Goal: Information Seeking & Learning: Learn about a topic

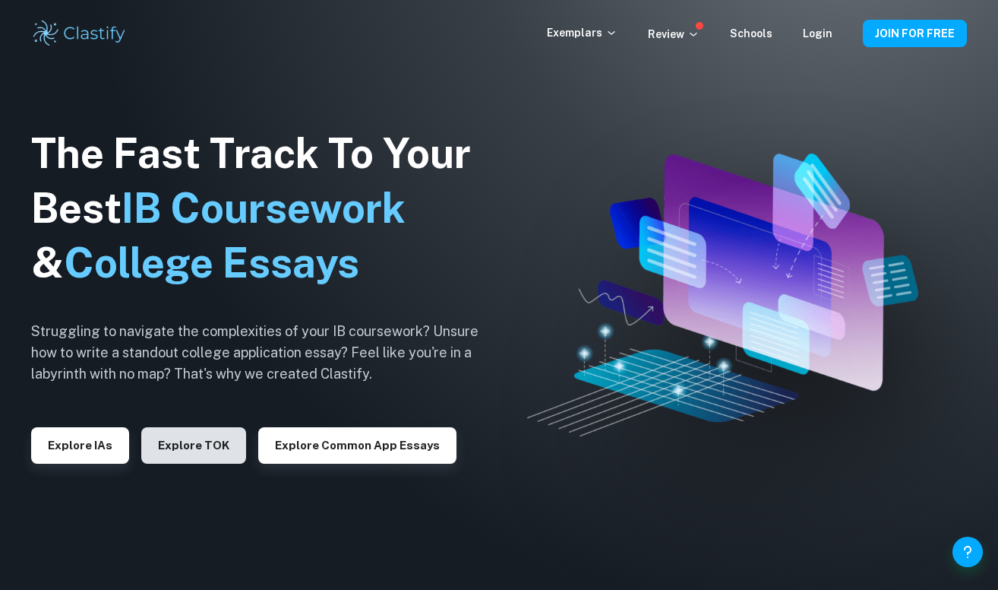
click at [202, 445] on button "Explore TOK" at bounding box center [193, 445] width 105 height 36
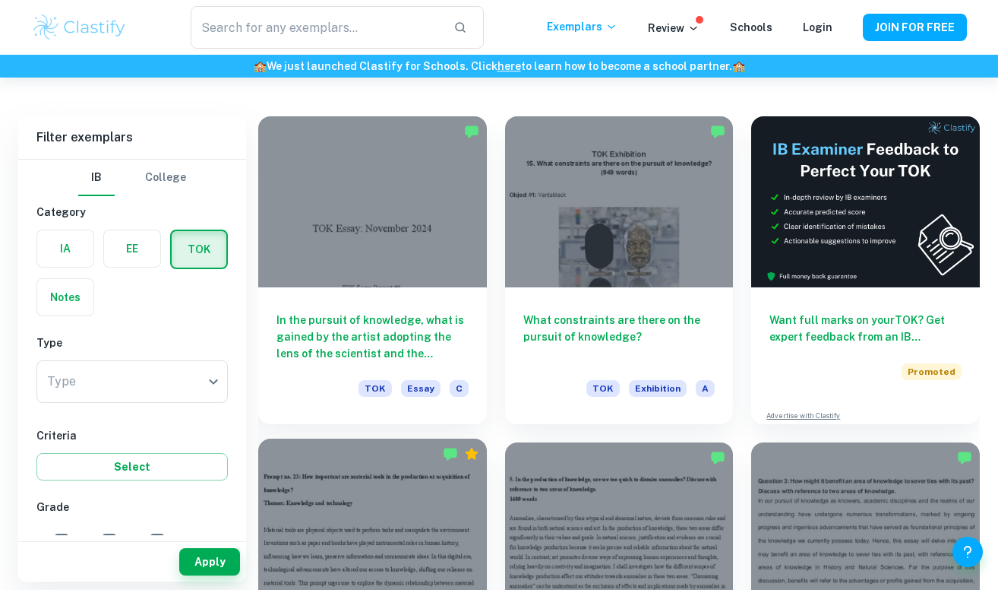
scroll to position [316, 0]
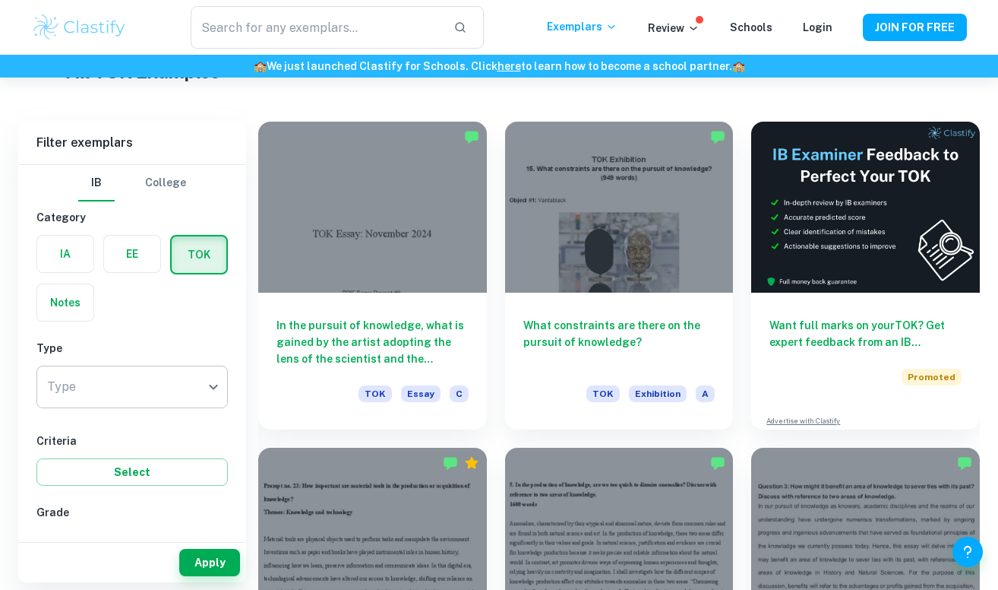
click at [153, 351] on body "We value your privacy We use cookies to enhance your browsing experience, serve…" at bounding box center [499, 56] width 998 height 590
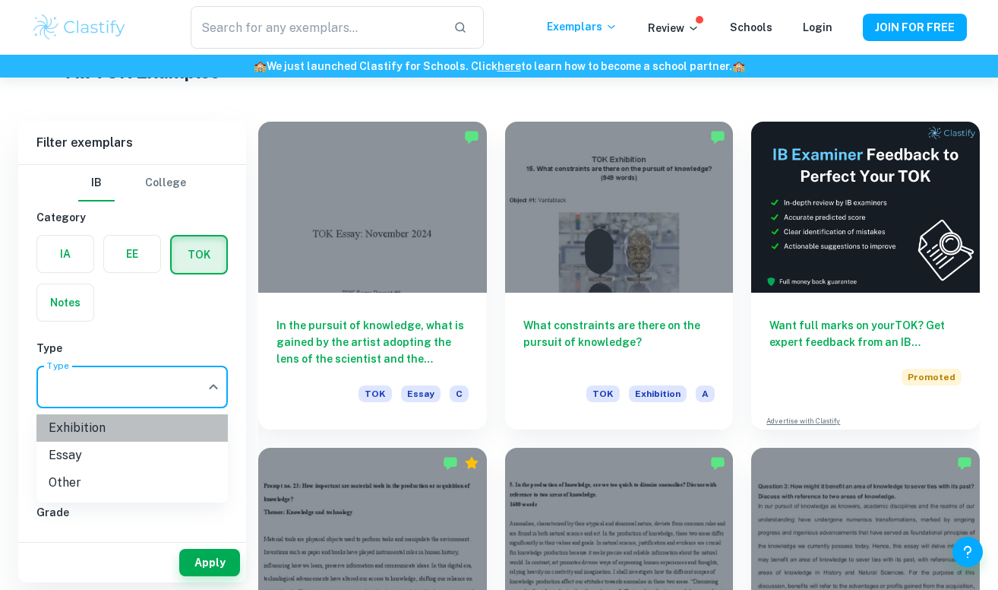
click at [153, 420] on li "Exhibition" at bounding box center [131, 427] width 191 height 27
type input "Exhibition"
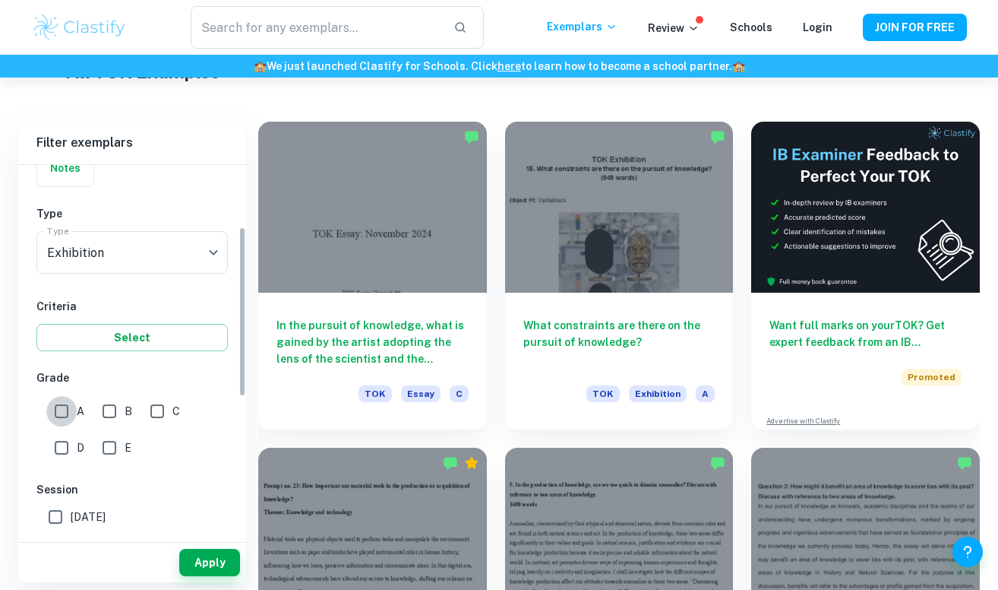
click at [71, 410] on input "A" at bounding box center [61, 411] width 30 height 30
checkbox input "true"
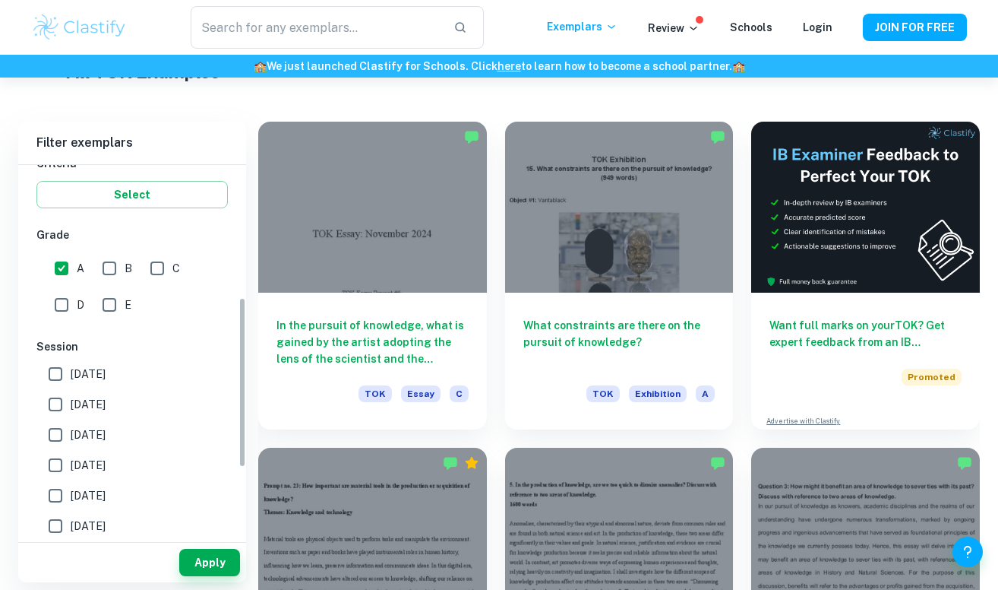
scroll to position [288, 0]
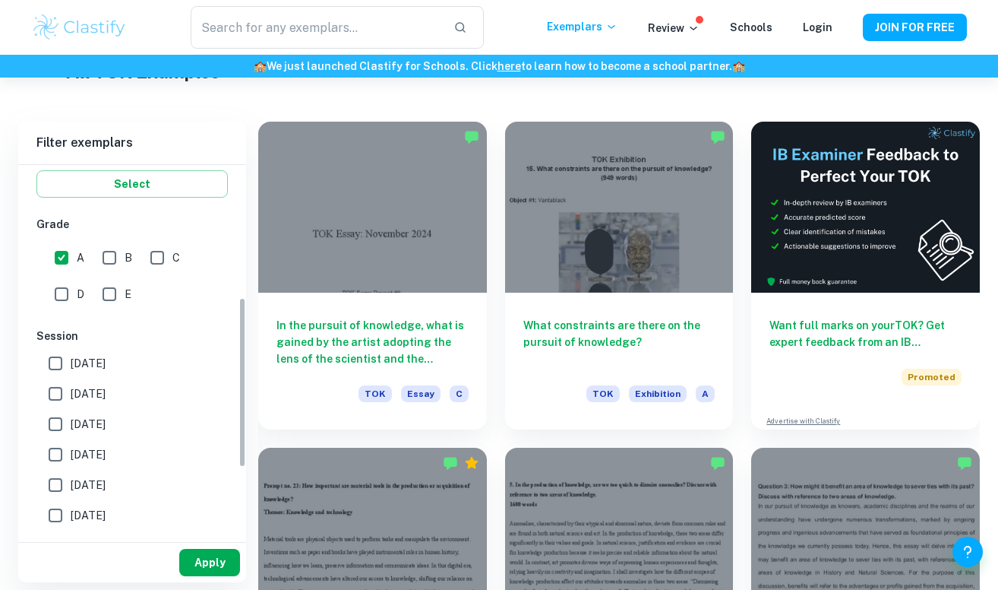
click at [199, 569] on button "Apply" at bounding box center [209, 562] width 61 height 27
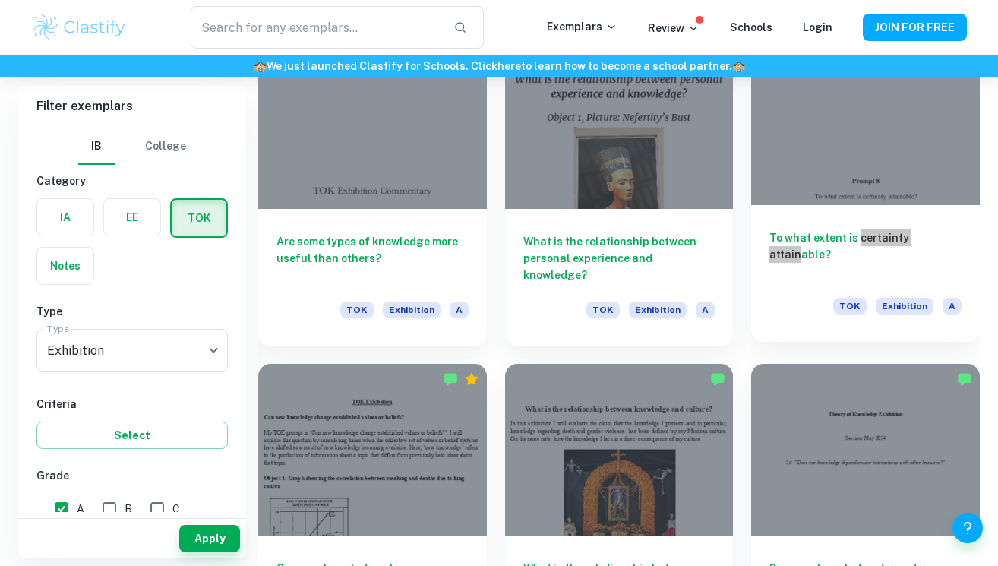
scroll to position [1737, 0]
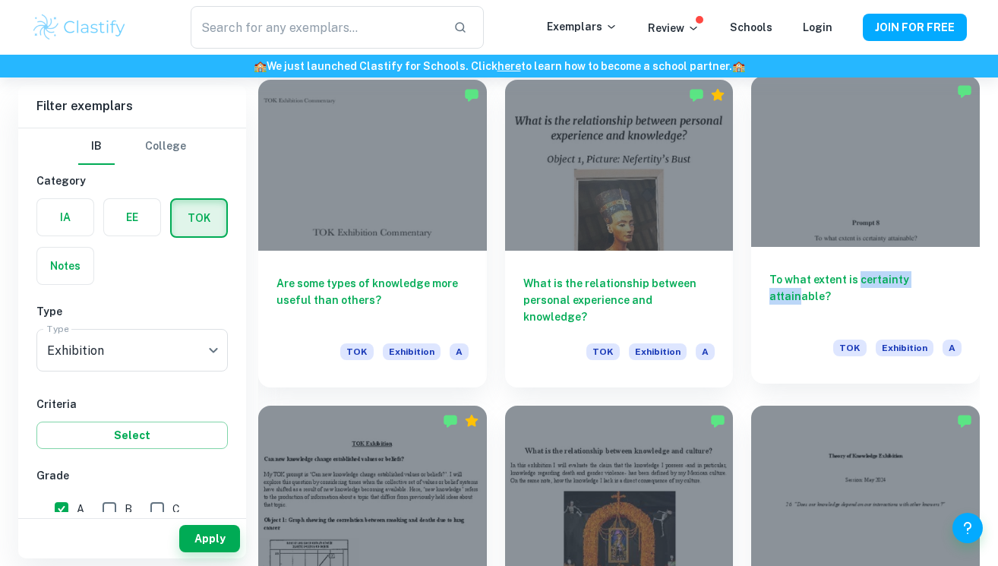
click at [796, 317] on h6 "To what extent is certainty attainable?" at bounding box center [866, 296] width 192 height 50
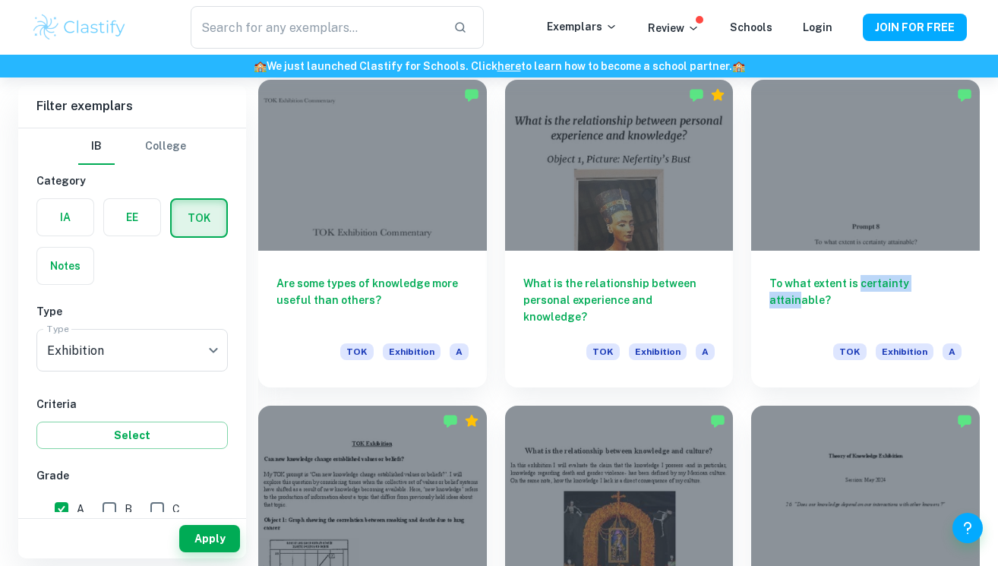
scroll to position [4684, 0]
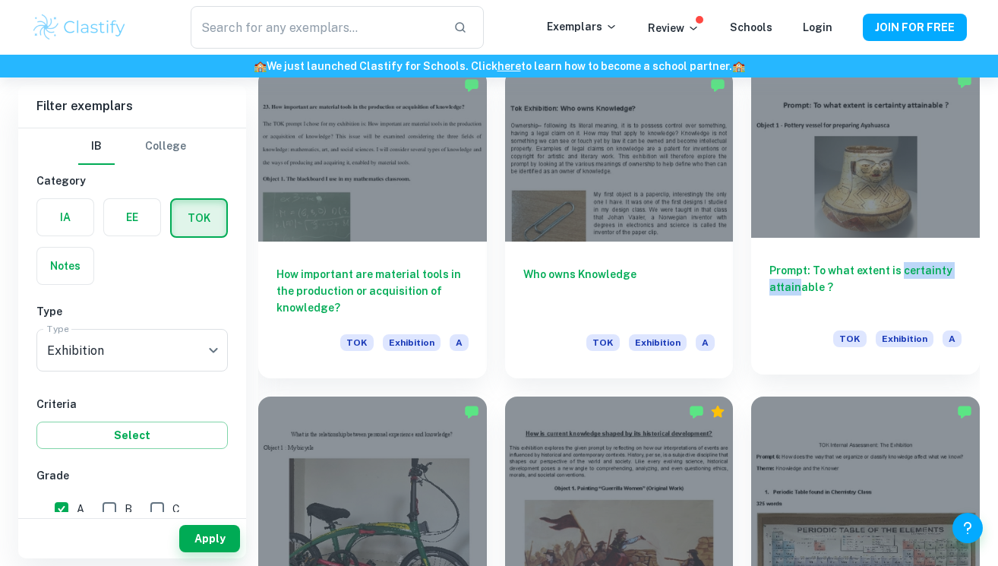
click at [816, 335] on div "TOK Exhibition A" at bounding box center [866, 343] width 192 height 26
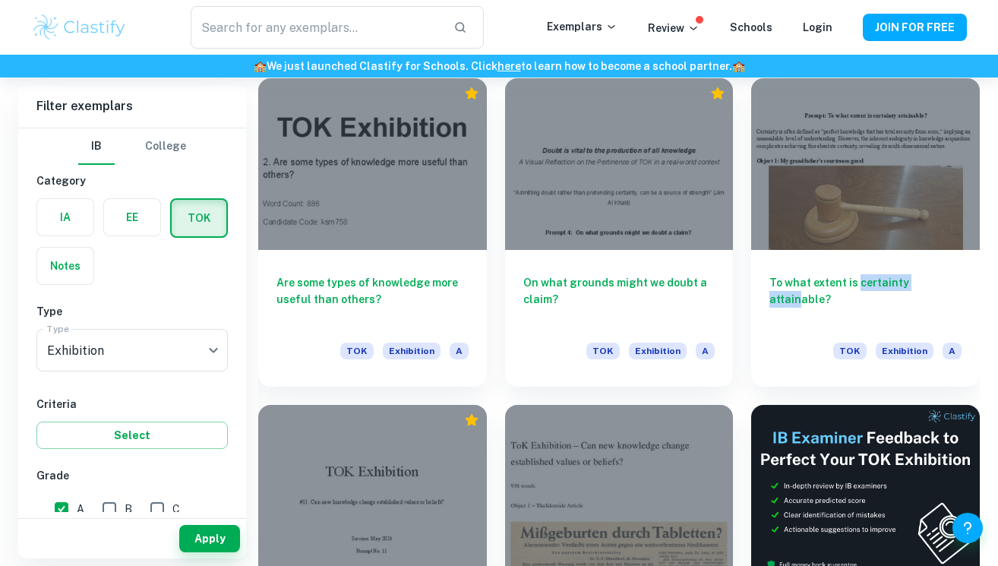
scroll to position [11200, 0]
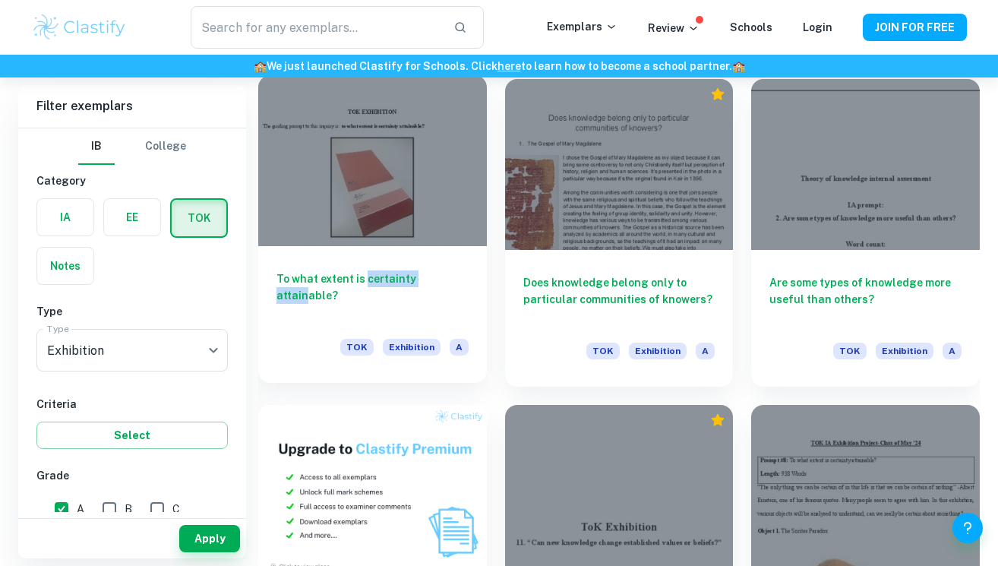
click at [430, 172] on div at bounding box center [372, 160] width 229 height 171
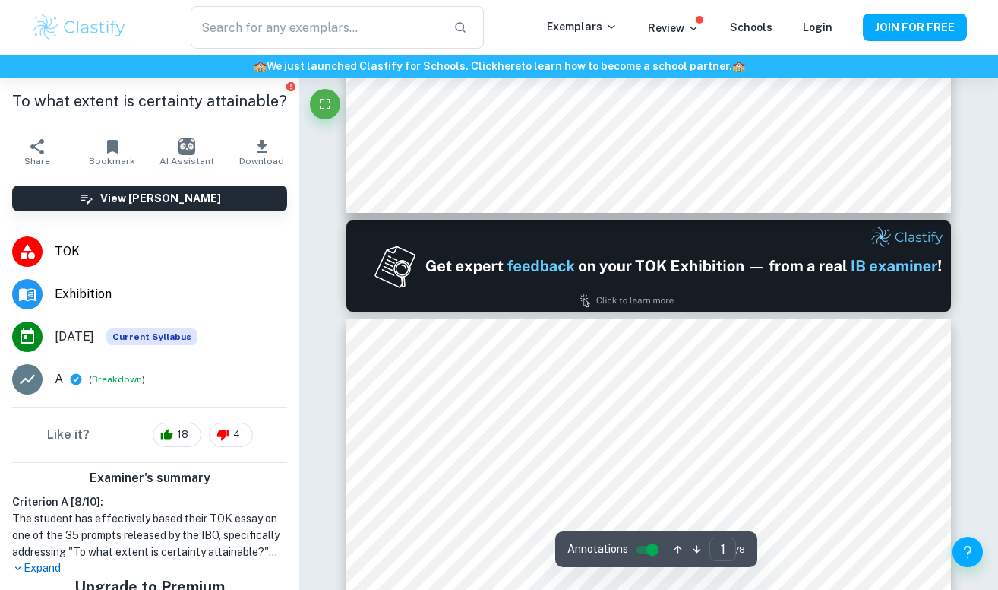
type input "2"
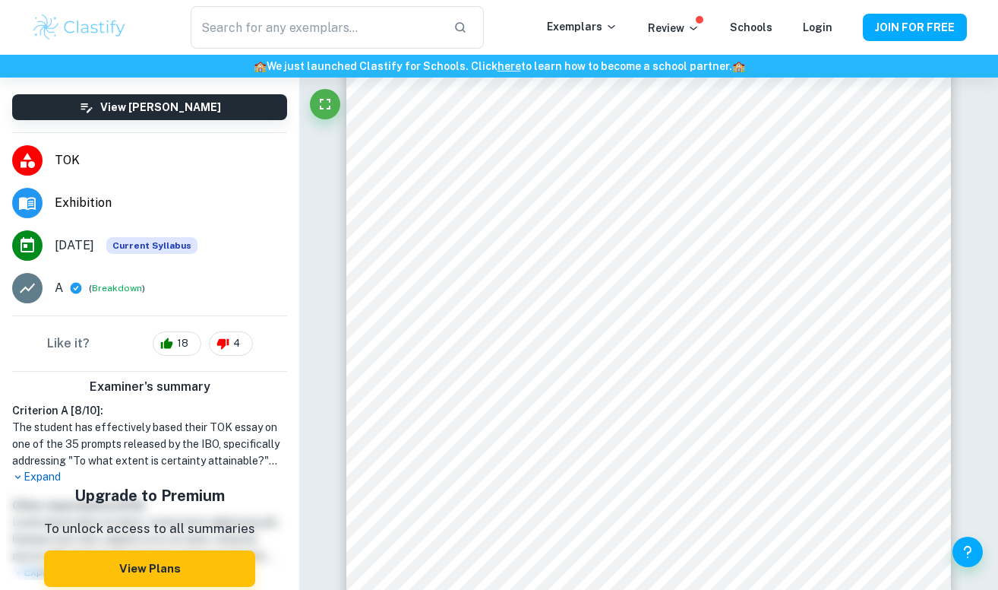
scroll to position [90, 0]
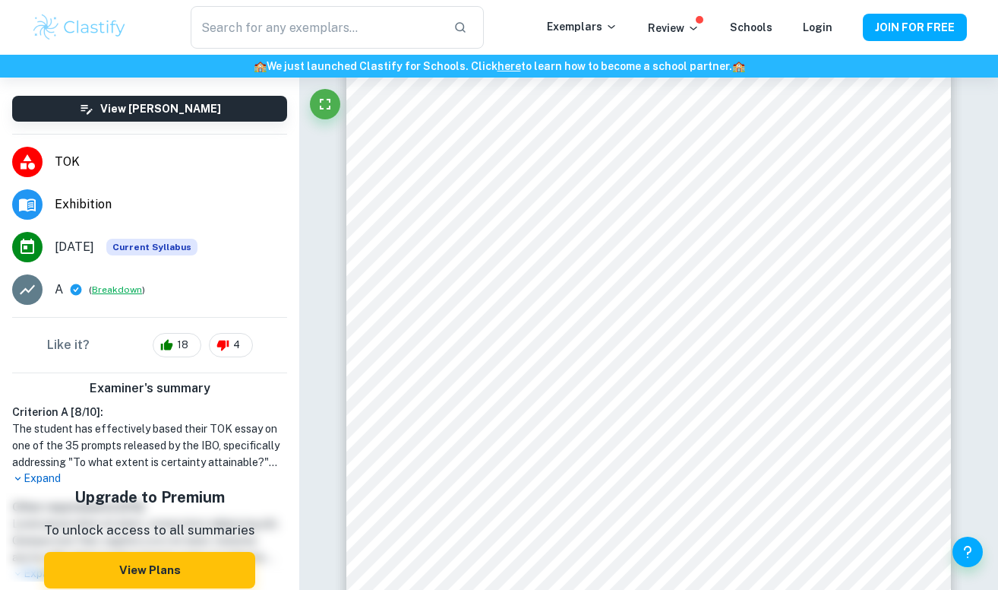
click at [120, 296] on button "Breakdown" at bounding box center [117, 290] width 50 height 14
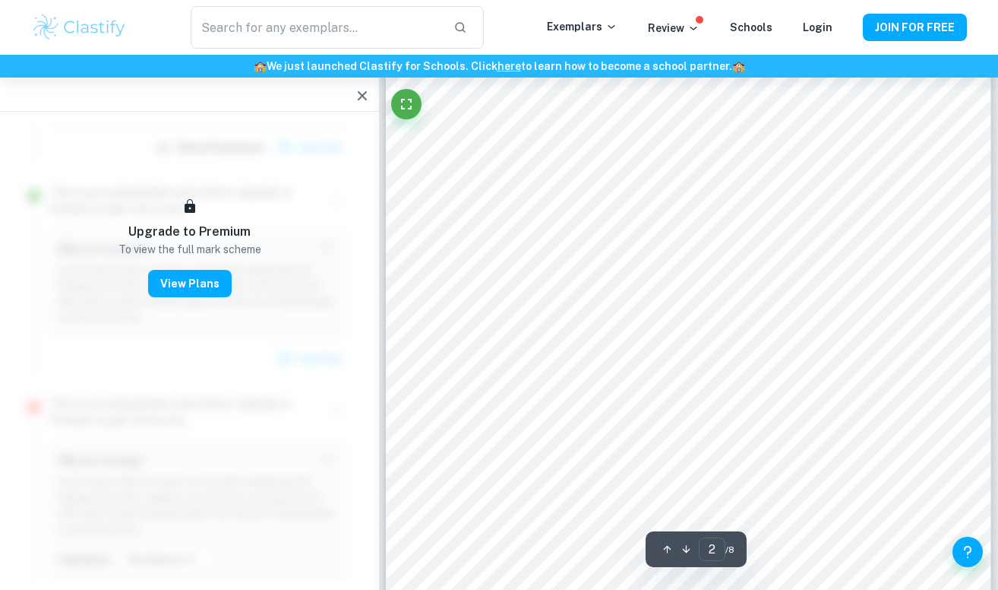
scroll to position [1029, 0]
click at [369, 89] on icon "button" at bounding box center [362, 96] width 18 height 18
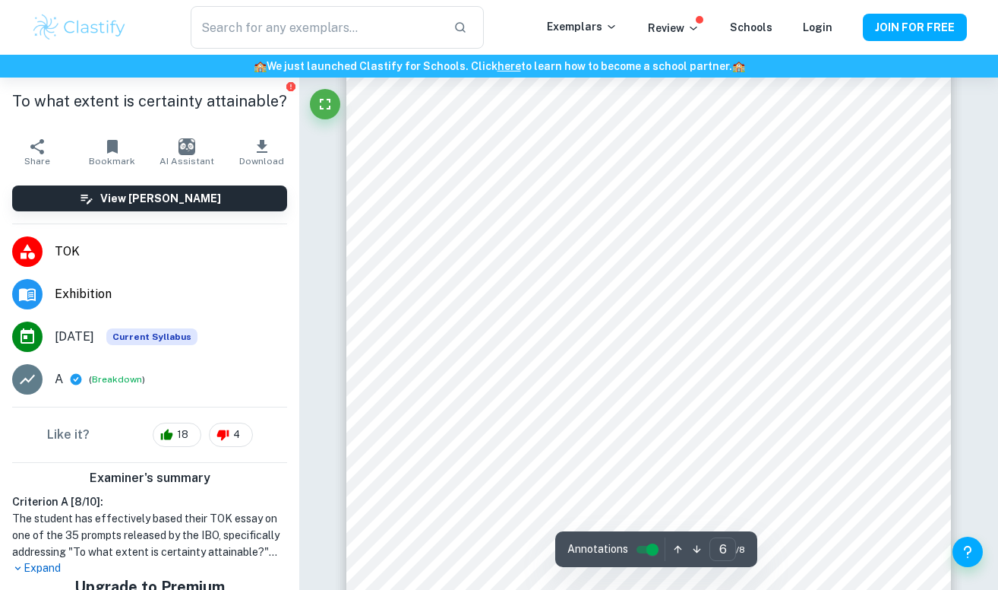
scroll to position [4547, 1]
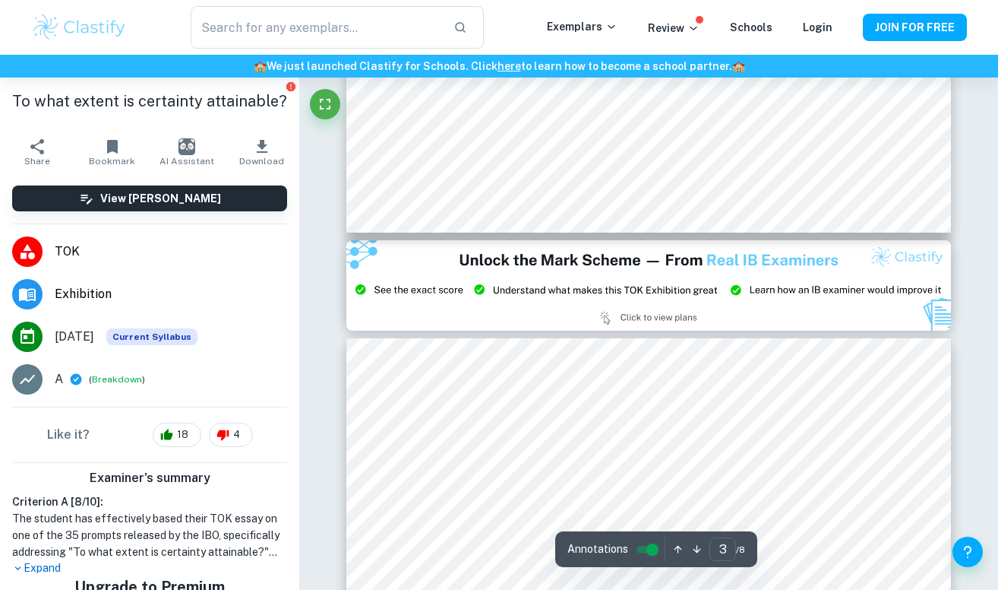
type input "2"
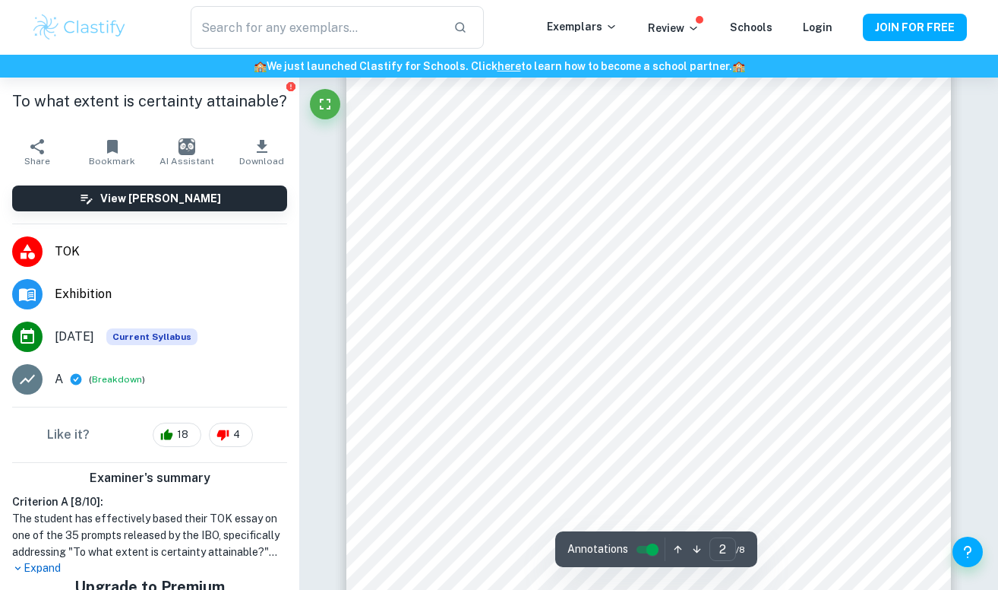
scroll to position [1255, 0]
